Goal: Task Accomplishment & Management: Complete application form

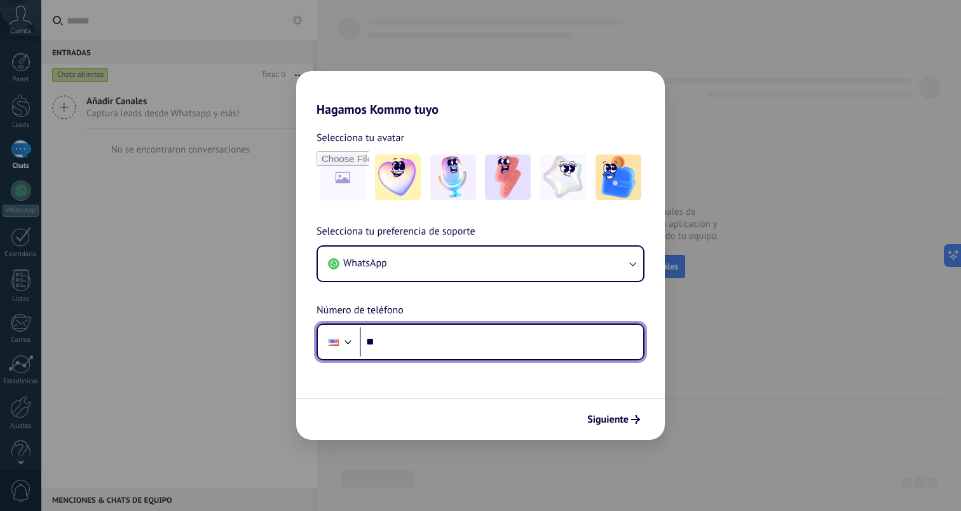
click at [344, 344] on div at bounding box center [348, 340] width 15 height 15
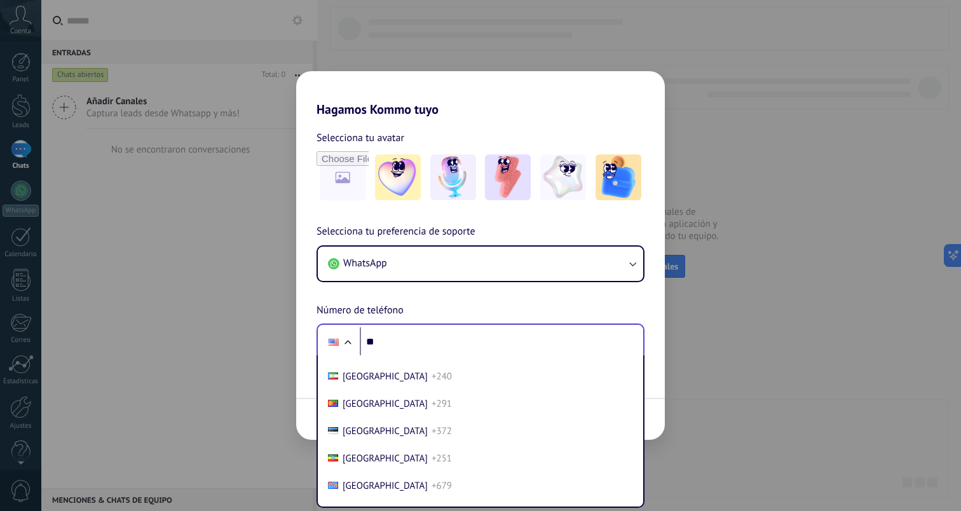
scroll to position [1697, 0]
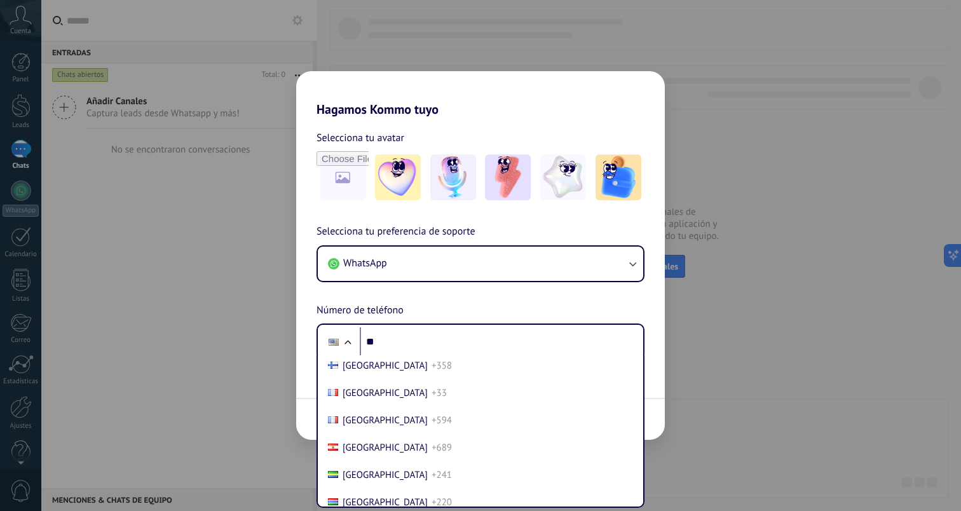
click at [463, 302] on div "Selecciona tu preferencia de soporte WhatsApp Número de teléfono Phone ** [GEOG…" at bounding box center [480, 292] width 368 height 137
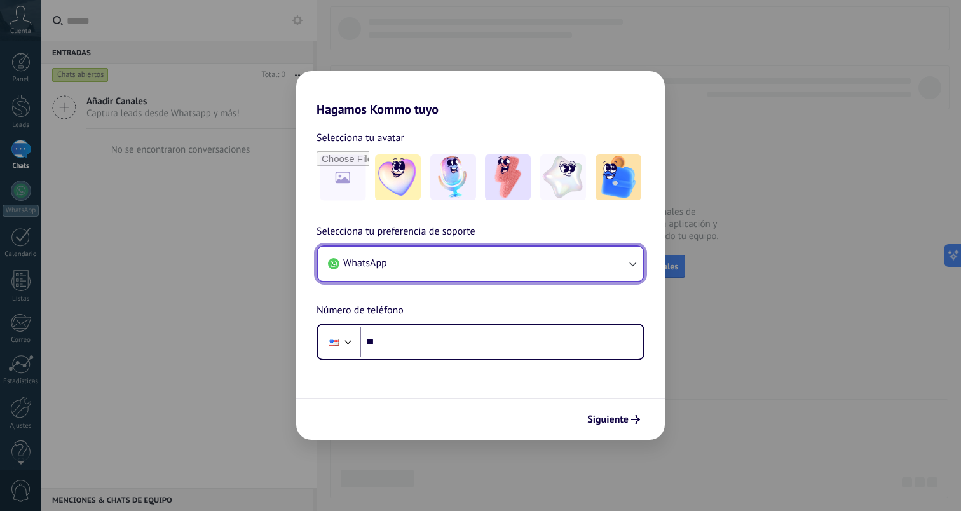
click at [552, 276] on button "WhatsApp" at bounding box center [480, 263] width 325 height 34
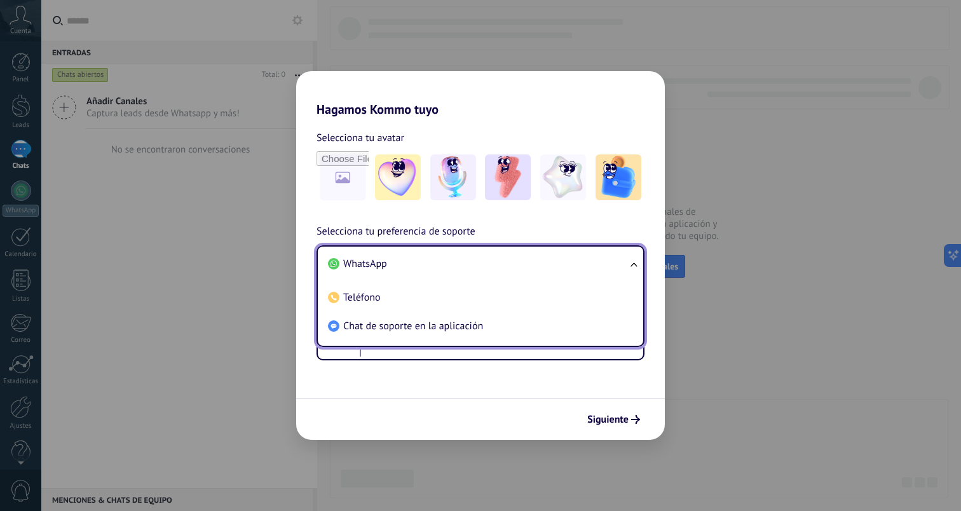
click at [532, 424] on div "Siguiente" at bounding box center [480, 419] width 368 height 42
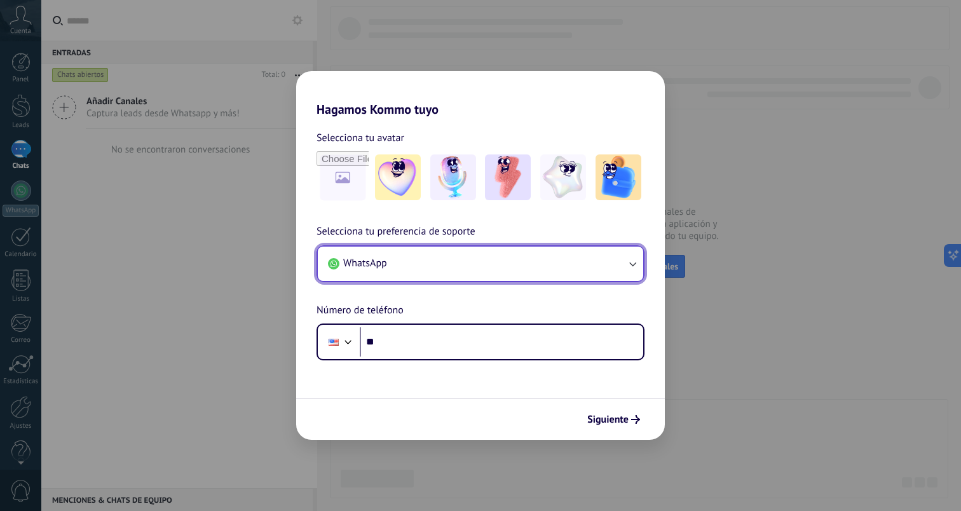
click at [437, 267] on button "WhatsApp" at bounding box center [480, 263] width 325 height 34
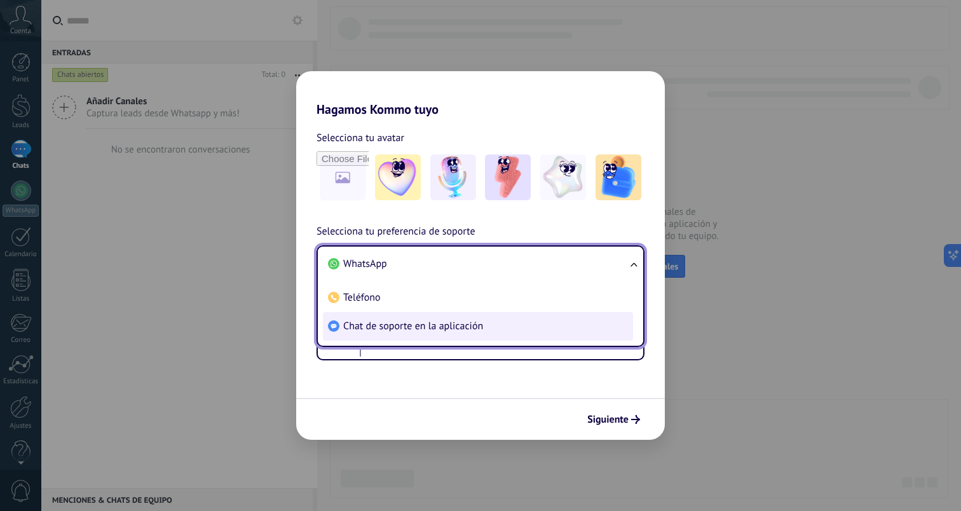
click at [435, 323] on span "Chat de soporte en la aplicación" at bounding box center [413, 326] width 140 height 13
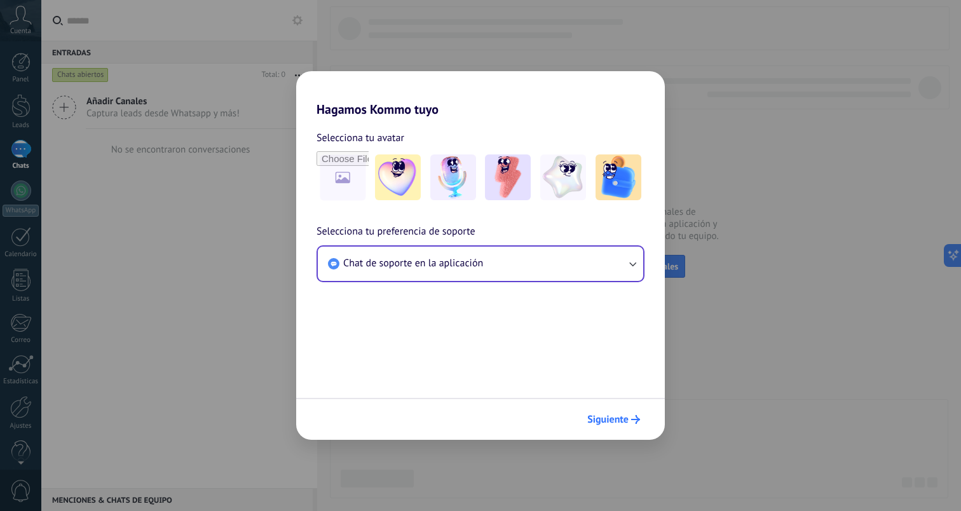
click at [628, 421] on span "Siguiente" at bounding box center [613, 419] width 53 height 9
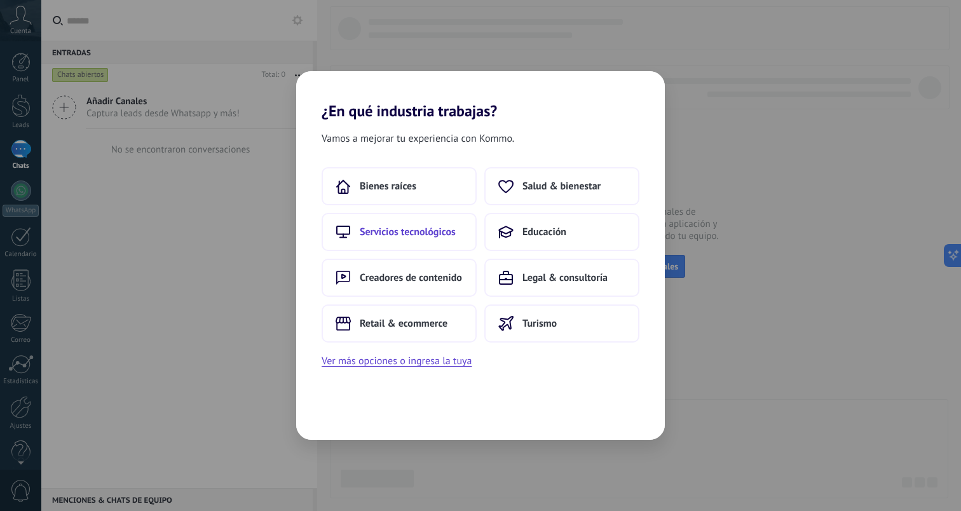
click at [388, 226] on span "Servicios tecnológicos" at bounding box center [408, 232] width 96 height 13
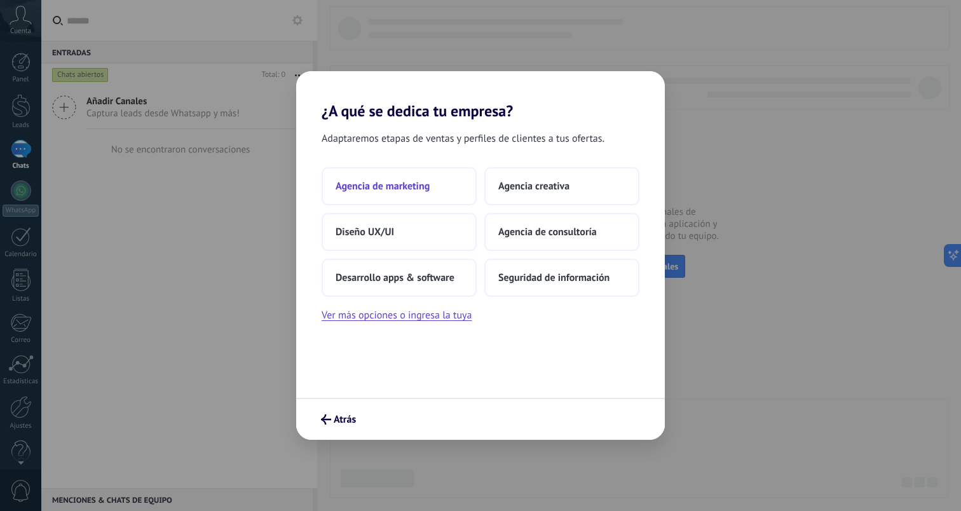
click at [397, 192] on span "Agencia de marketing" at bounding box center [382, 186] width 94 height 13
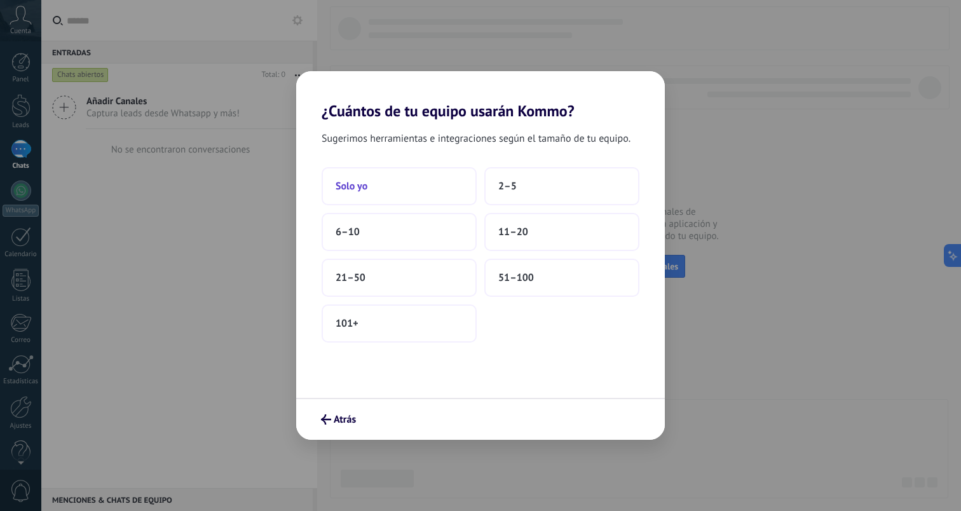
click at [418, 185] on button "Solo yo" at bounding box center [398, 186] width 155 height 38
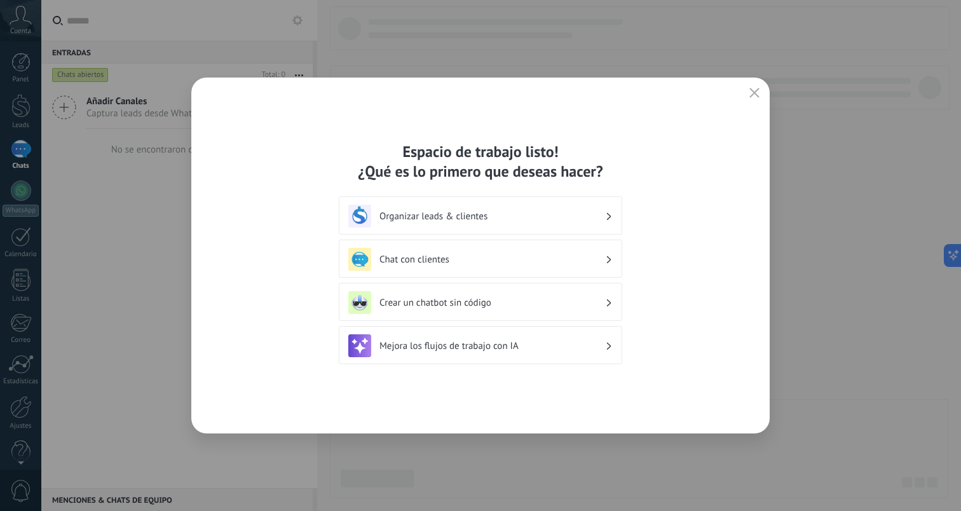
click at [487, 212] on h3 "Organizar leads & clientes" at bounding box center [492, 216] width 226 height 12
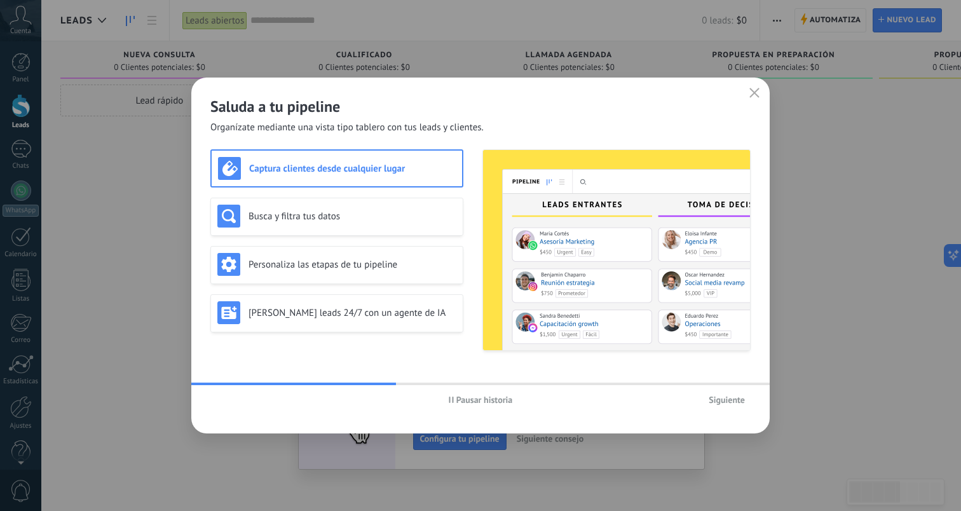
click at [720, 398] on span "Siguiente" at bounding box center [726, 399] width 36 height 9
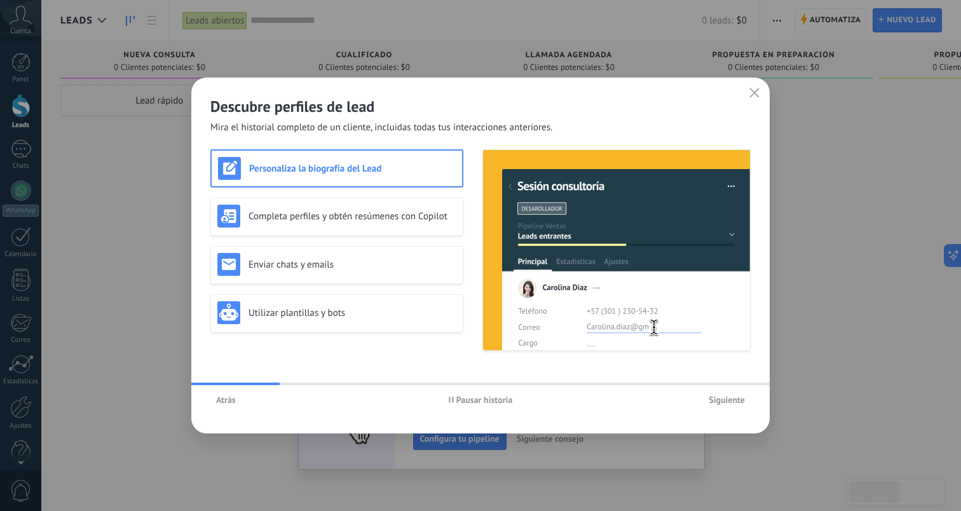
click at [724, 399] on span "Siguiente" at bounding box center [726, 399] width 36 height 9
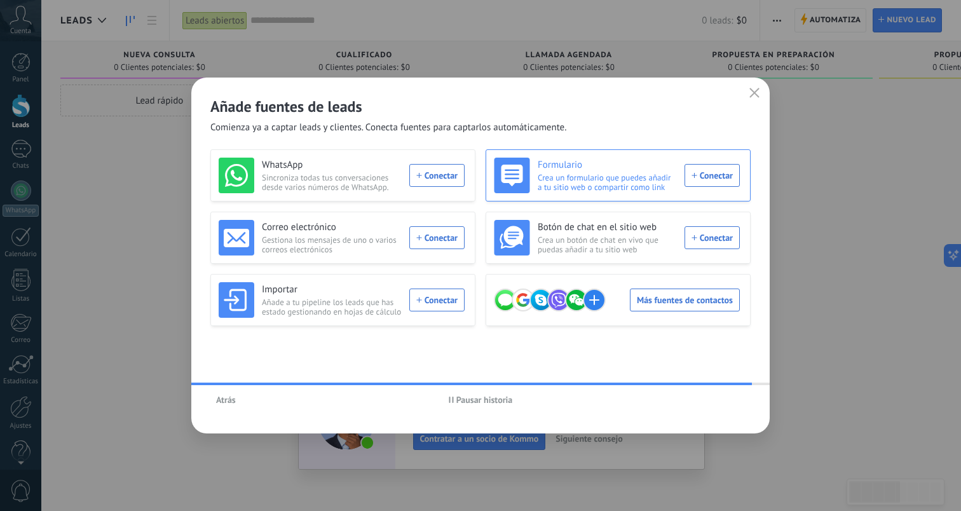
click at [709, 182] on div "Formulario Crea un formulario que puedes añadir a tu sitio web o compartir como…" at bounding box center [617, 176] width 246 height 36
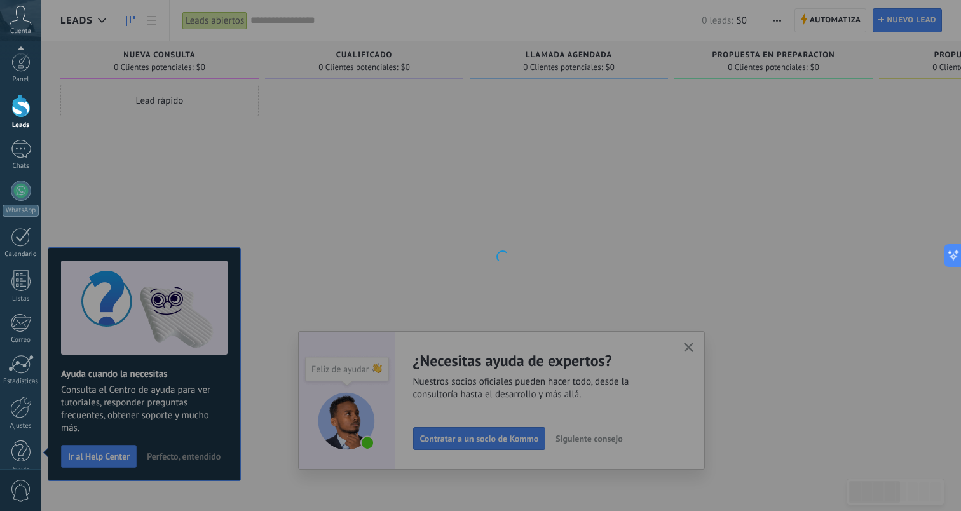
scroll to position [18, 0]
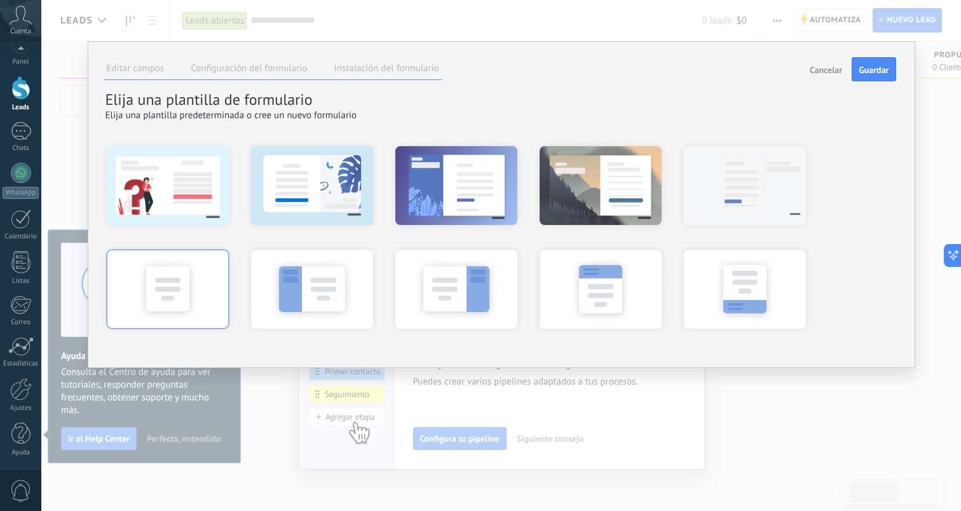
click at [223, 287] on div at bounding box center [168, 288] width 140 height 95
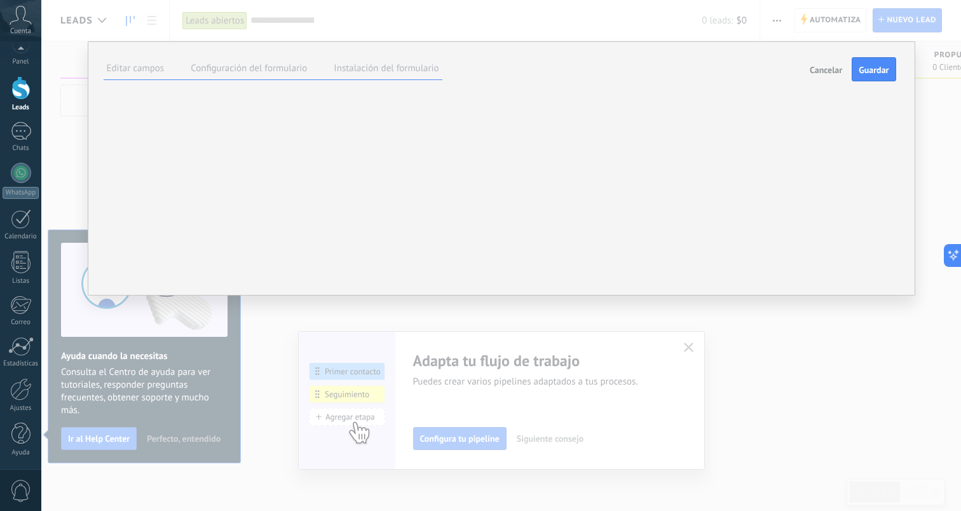
scroll to position [0, 0]
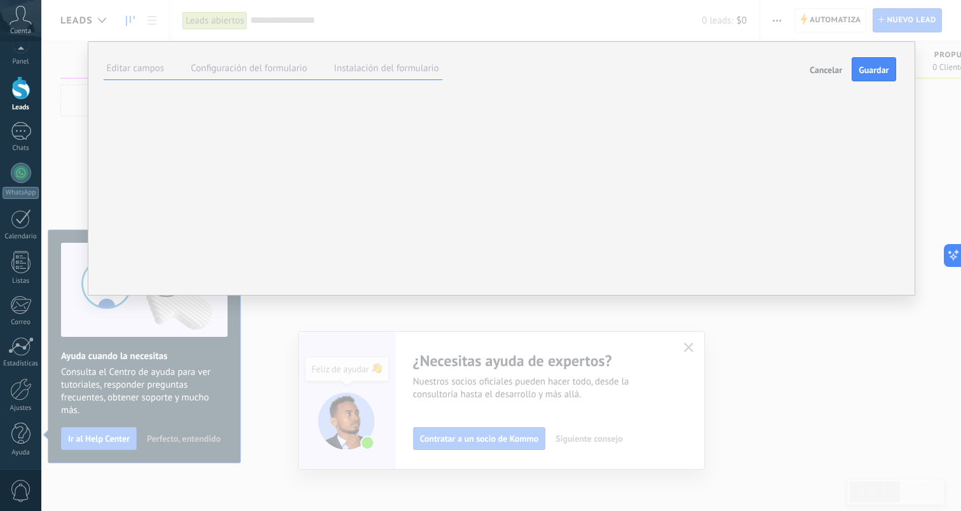
click at [0, 0] on div "**********" at bounding box center [0, 0] width 0 height 0
